Goal: Obtain resource: Obtain resource

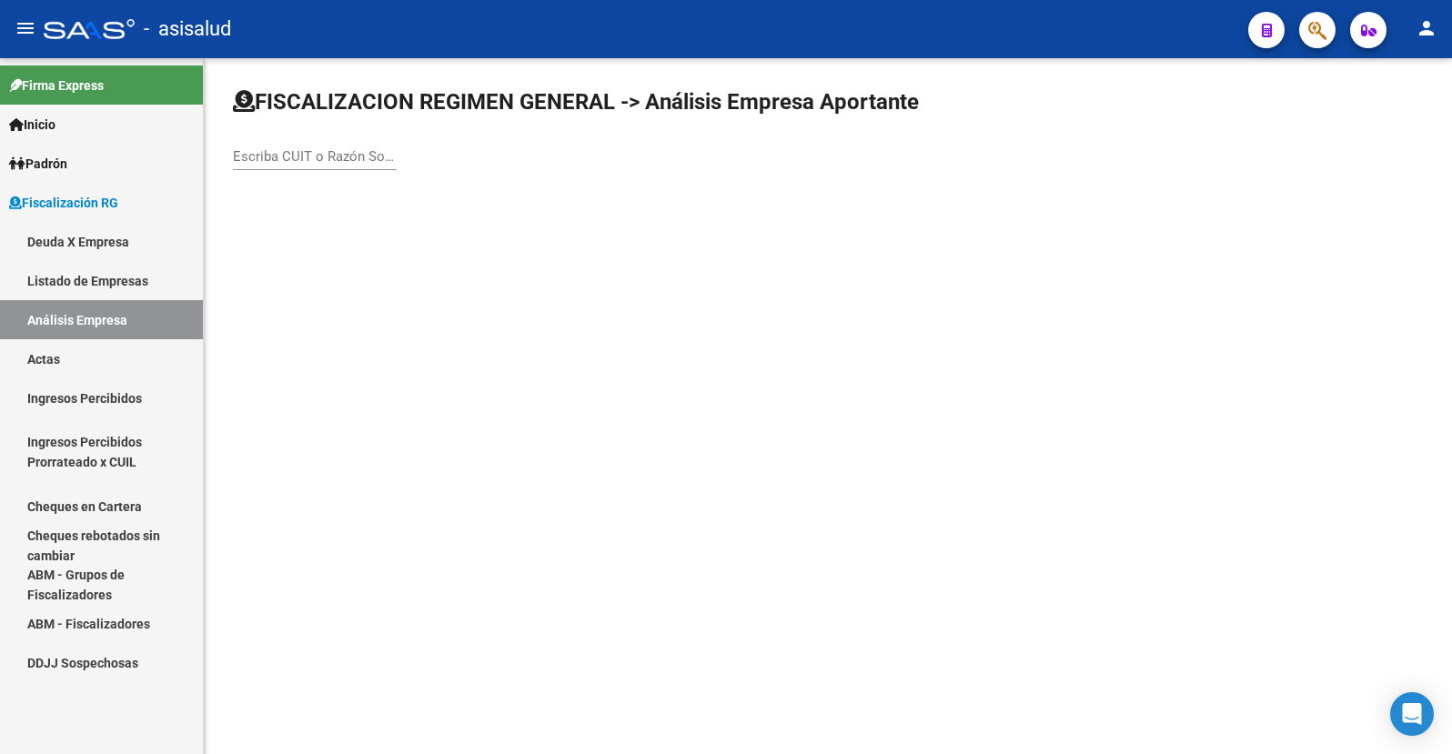
click at [284, 165] on div "Escriba CUIT o Razón Social para buscar" at bounding box center [315, 150] width 164 height 39
click at [307, 159] on input "Escriba CUIT o Razón Social para buscar" at bounding box center [315, 156] width 164 height 16
click at [300, 172] on div "Escriba CUIT o Razón Social para buscar" at bounding box center [315, 159] width 164 height 56
click at [299, 153] on input "Escriba CUIT o Razón Social para buscar" at bounding box center [315, 156] width 164 height 16
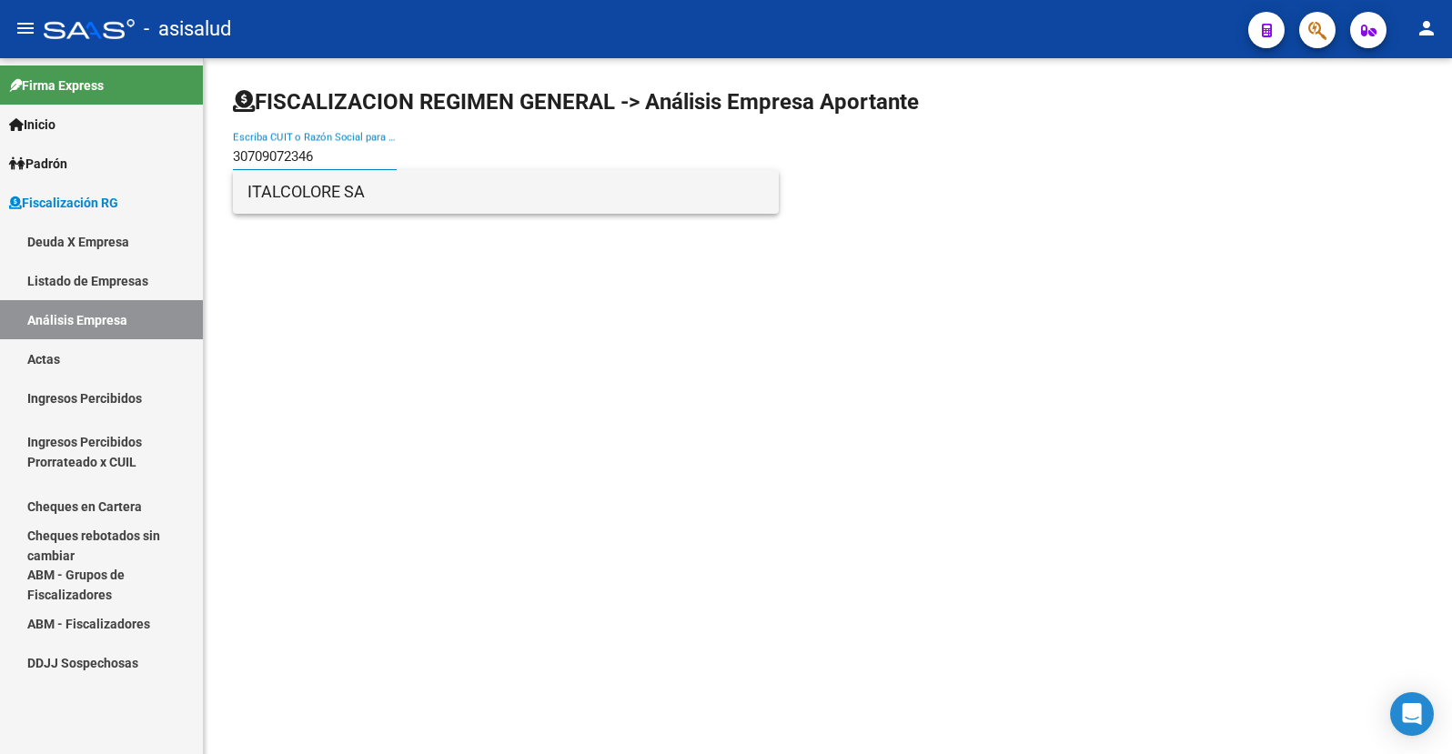
type input "30709072346"
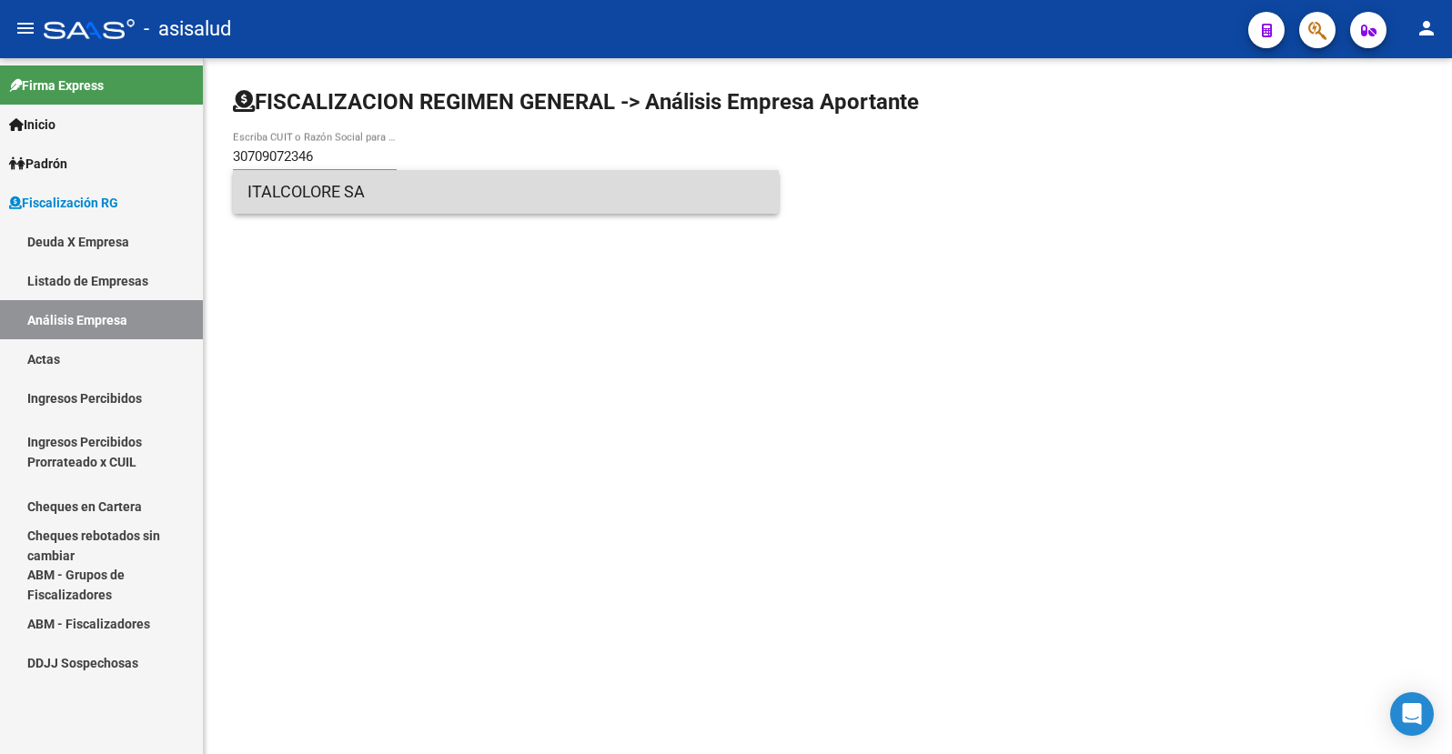
click at [304, 192] on span "ITALCOLORE SA" at bounding box center [505, 192] width 517 height 44
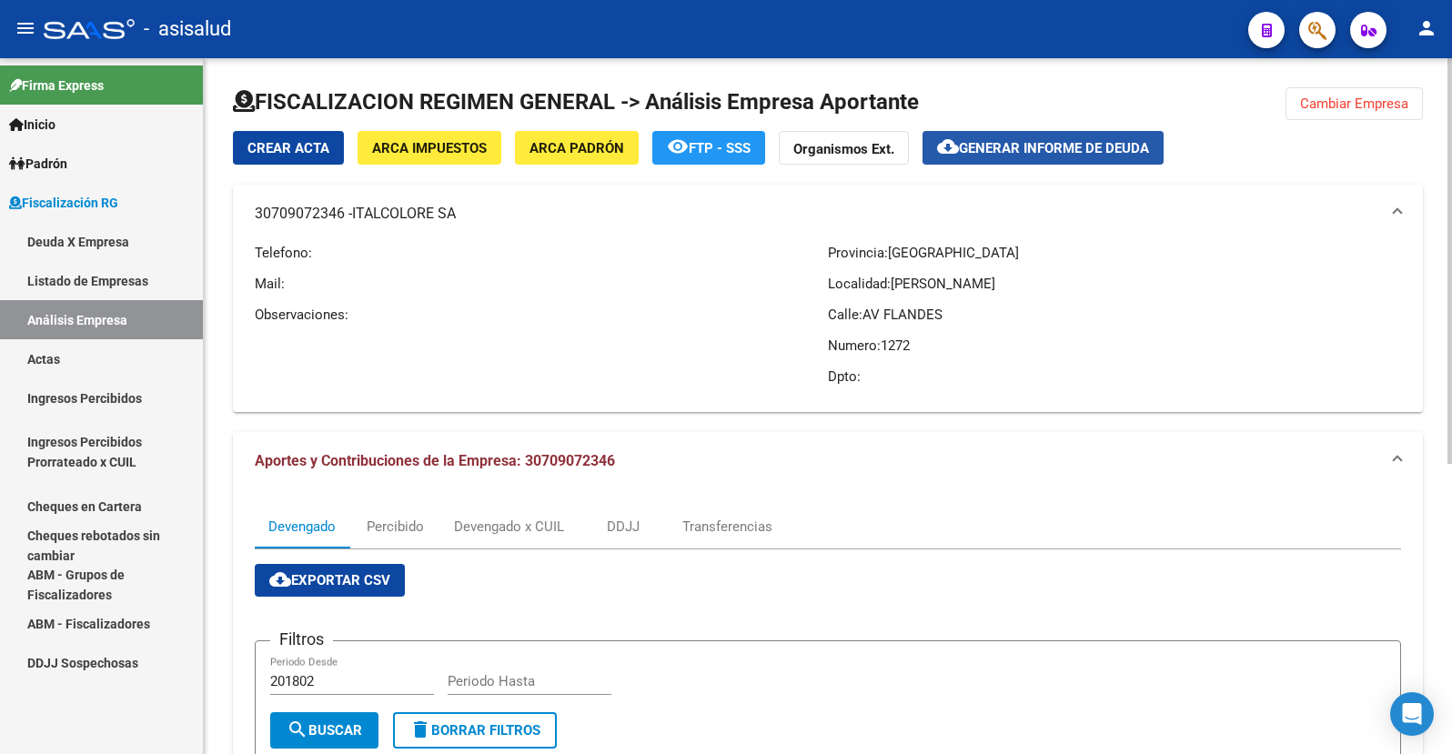
click at [1038, 139] on span "cloud_download Generar informe de deuda" at bounding box center [1043, 147] width 212 height 16
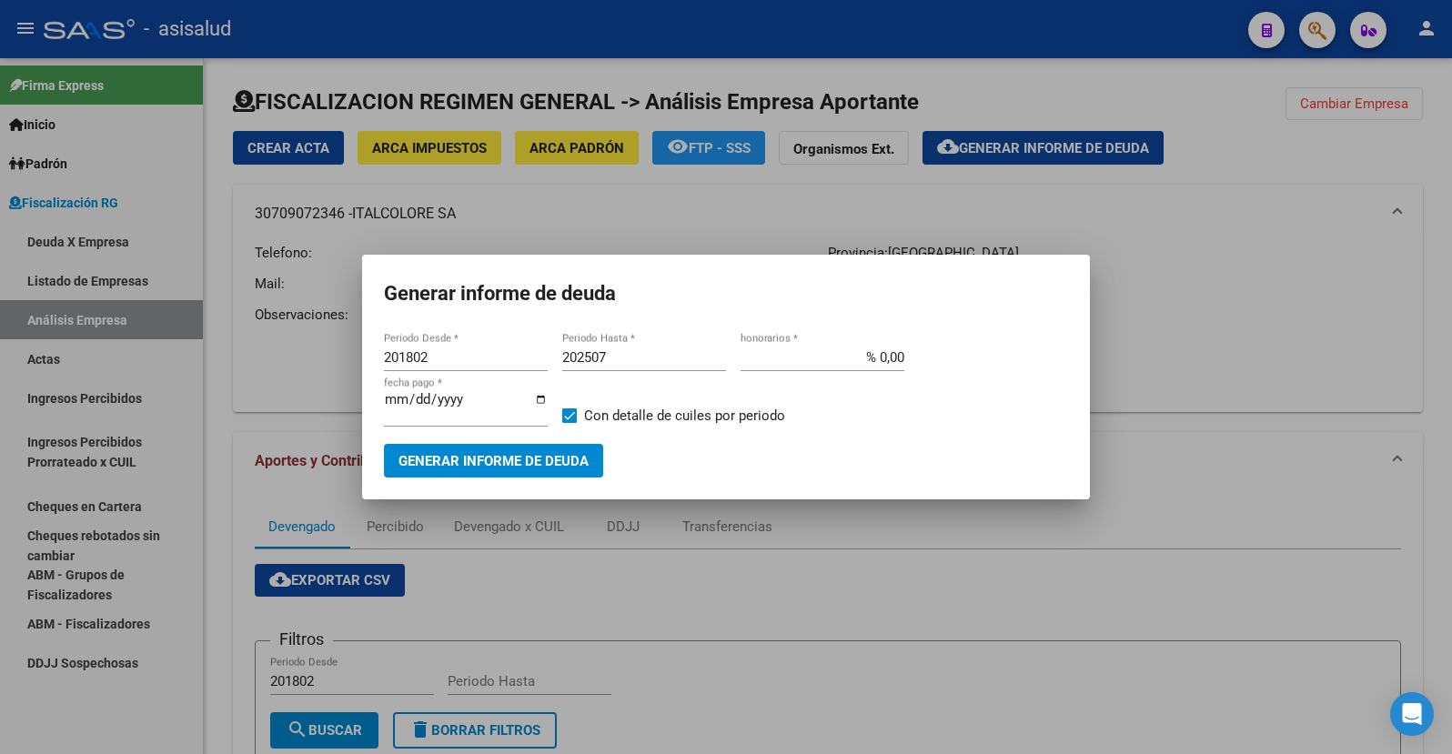
click at [614, 353] on div "202507 Periodo Hasta *" at bounding box center [644, 357] width 164 height 27
type input "202509"
click at [882, 359] on input "% 0,00" at bounding box center [823, 357] width 164 height 16
type input "% 10,00"
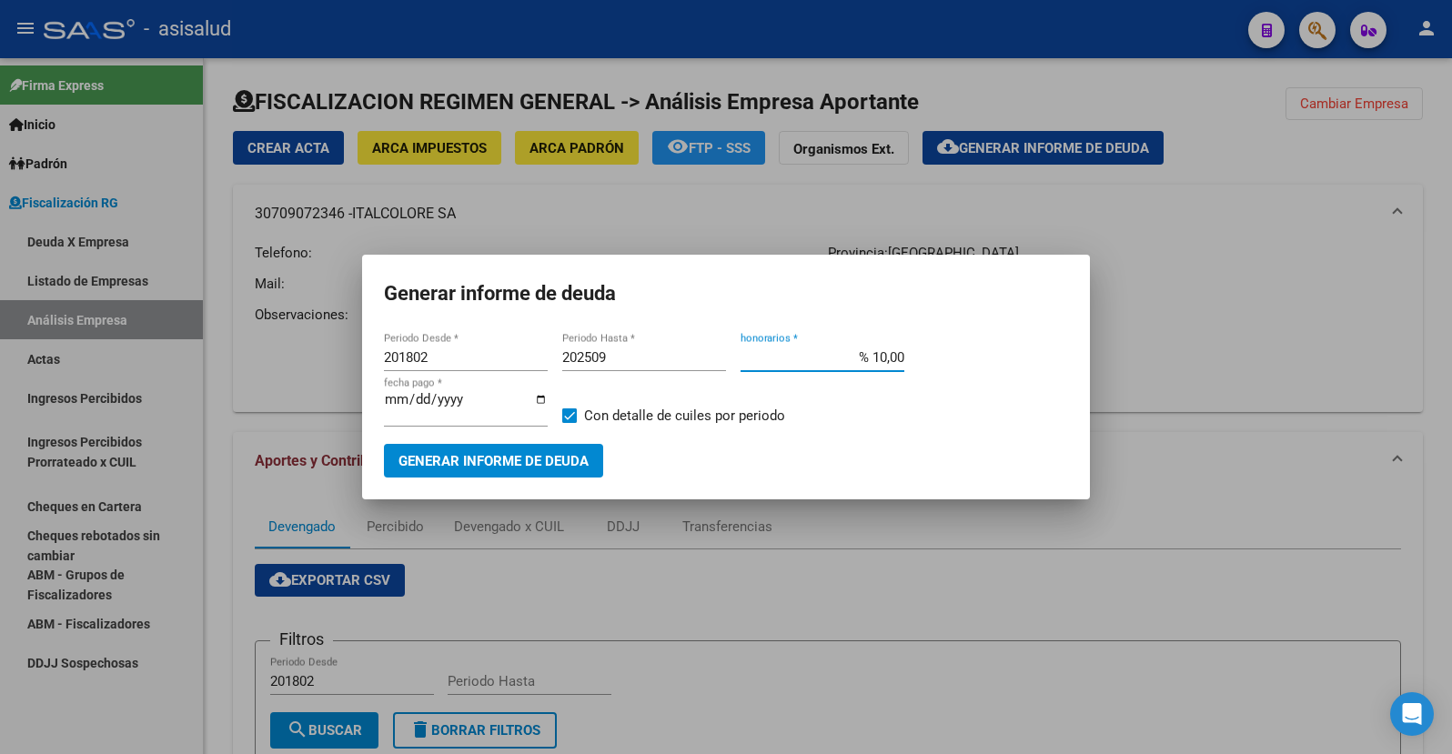
click at [409, 402] on input "[DATE]" at bounding box center [466, 406] width 164 height 29
type input "[DATE]"
click at [500, 460] on span "Generar informe de deuda" at bounding box center [493, 461] width 190 height 16
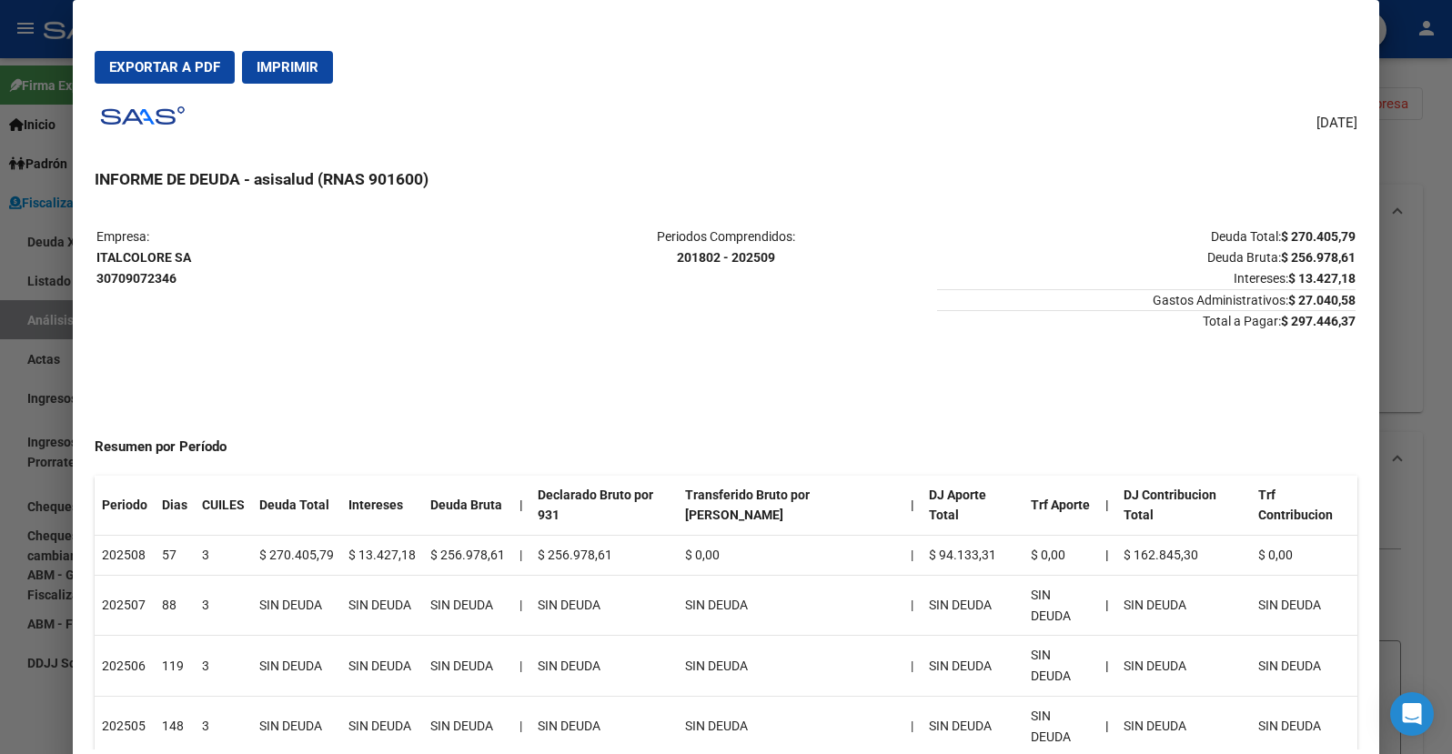
click at [162, 66] on span "Exportar a PDF" at bounding box center [164, 67] width 111 height 16
click at [1134, 50] on mat-dialog-actions "Exportar a PDF Imprimir" at bounding box center [726, 67] width 1263 height 62
click at [149, 71] on span "Exportar a PDF" at bounding box center [164, 67] width 111 height 16
